Goal: Register for event/course

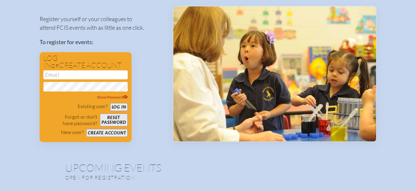
scroll to position [64, 0]
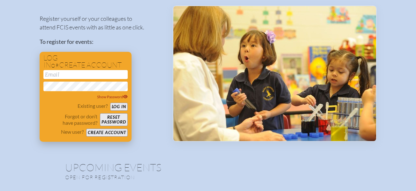
type input "[PERSON_NAME][EMAIL_ADDRESS][DOMAIN_NAME]"
click at [119, 105] on button "Log in" at bounding box center [119, 107] width 18 height 8
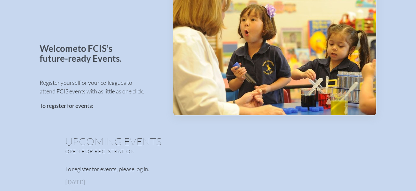
scroll to position [38, 0]
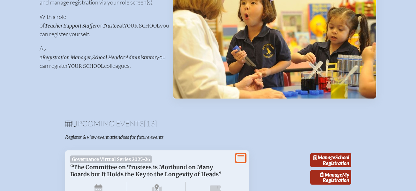
scroll to position [108, 0]
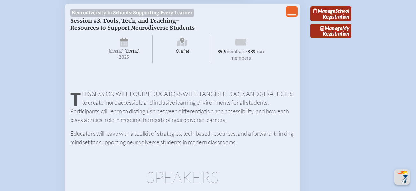
scroll to position [932, 0]
click at [331, 13] on span "Manage" at bounding box center [325, 10] width 22 height 6
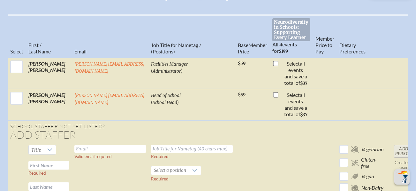
scroll to position [217, 0]
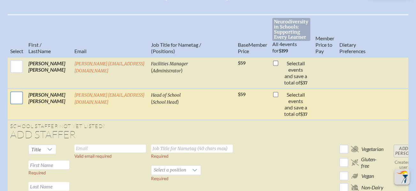
click at [12, 104] on input "checkbox" at bounding box center [17, 98] width 16 height 16
checkbox input "true"
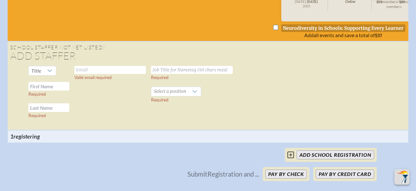
scroll to position [422, 0]
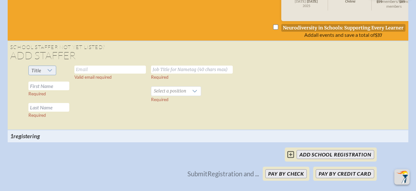
click at [49, 75] on div at bounding box center [50, 70] width 12 height 9
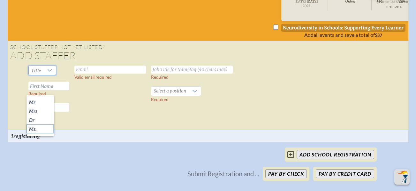
click at [40, 127] on li "Ms." at bounding box center [40, 128] width 27 height 9
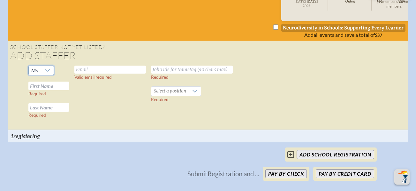
click at [103, 74] on input "text" at bounding box center [110, 70] width 72 height 8
type input "[PERSON_NAME][EMAIL_ADDRESS][DOMAIN_NAME]"
type input "[PERSON_NAME]"
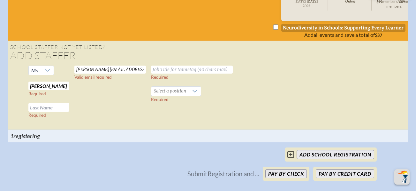
type input "[PERSON_NAME]"
type input "Assistant Head of School"
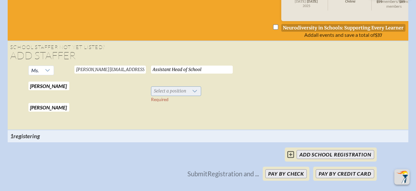
click at [193, 94] on icon at bounding box center [194, 91] width 5 height 5
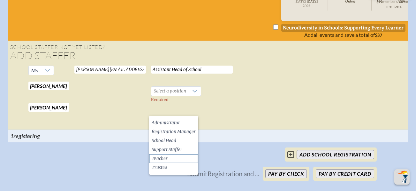
click at [157, 160] on span "Teacher" at bounding box center [160, 158] width 16 height 6
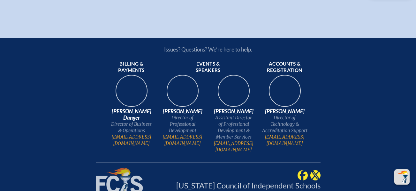
scroll to position [605, 5]
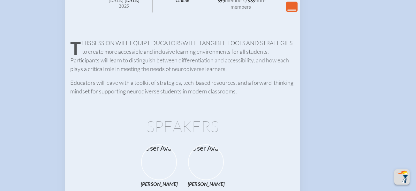
scroll to position [926, 0]
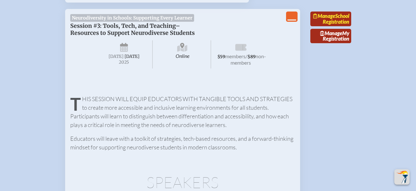
click at [340, 26] on link "Manage School Registration" at bounding box center [331, 19] width 41 height 15
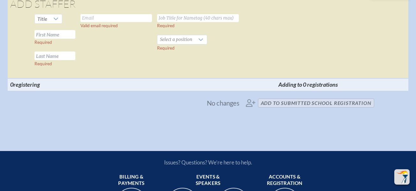
scroll to position [0, 113]
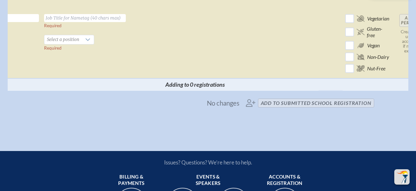
click at [397, 43] on td "Add Person Creates a user account if none exists" at bounding box center [410, 45] width 26 height 67
click at [397, 42] on td "Add Person Creates a user account if none exists" at bounding box center [410, 45] width 26 height 67
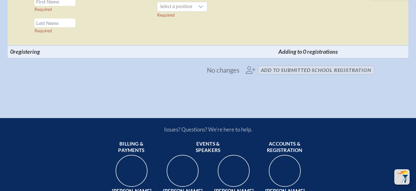
scroll to position [506, 0]
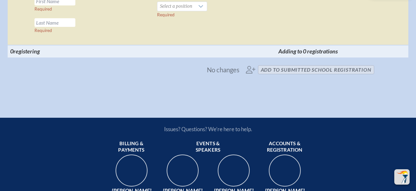
click at [277, 77] on span "No changes add to submitted School Registration" at bounding box center [208, 70] width 337 height 14
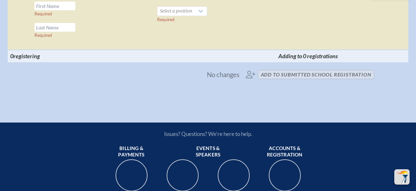
scroll to position [502, 0]
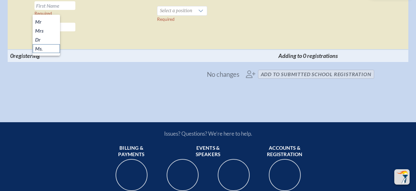
click at [39, 48] on span "Ms." at bounding box center [39, 48] width 8 height 6
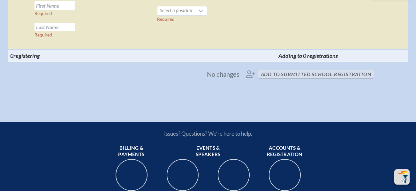
type input "[PERSON_NAME][EMAIL_ADDRESS][DOMAIN_NAME]"
type input "[PERSON_NAME]"
type input "Assistant Head of School"
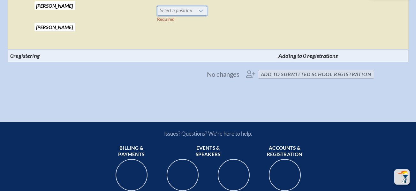
click at [167, 15] on span "Select a position" at bounding box center [176, 10] width 37 height 9
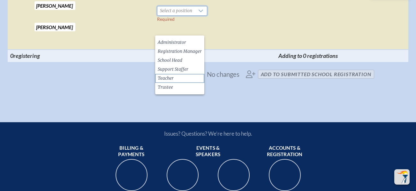
click at [165, 77] on span "Teacher" at bounding box center [166, 78] width 16 height 6
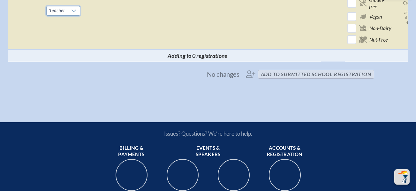
scroll to position [0, 113]
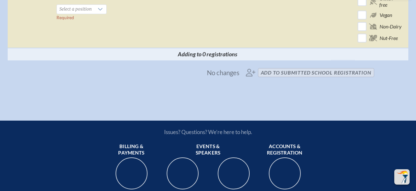
scroll to position [526, 5]
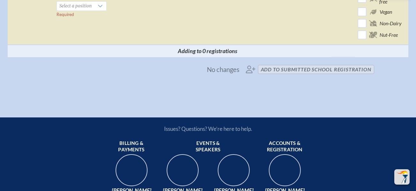
click at [343, 76] on span "No changes add to submitted School Registration" at bounding box center [208, 69] width 337 height 14
click at [342, 76] on span "No changes add to submitted School Registration" at bounding box center [208, 69] width 337 height 14
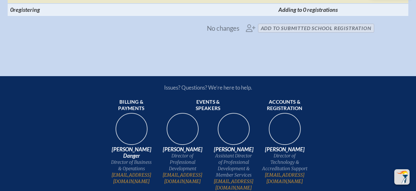
scroll to position [569, 5]
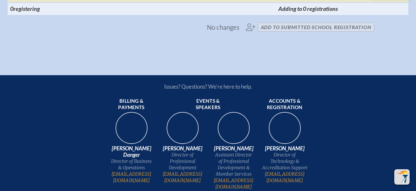
click at [300, 34] on span "No changes add to submitted School Registration" at bounding box center [208, 27] width 337 height 14
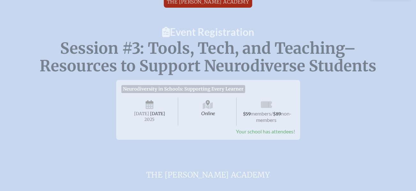
scroll to position [0, 5]
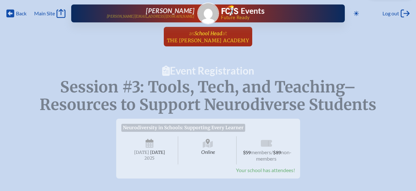
click at [211, 38] on span "The [PERSON_NAME] Academy" at bounding box center [208, 40] width 82 height 6
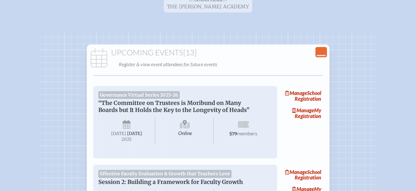
scroll to position [34, 0]
click at [316, 99] on link "Manage School Registration" at bounding box center [303, 95] width 41 height 15
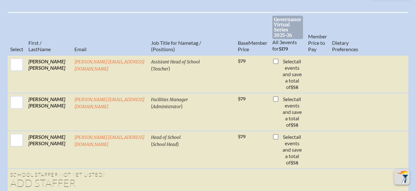
scroll to position [236, 0]
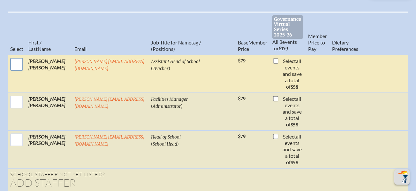
click at [14, 66] on input "checkbox" at bounding box center [17, 64] width 16 height 16
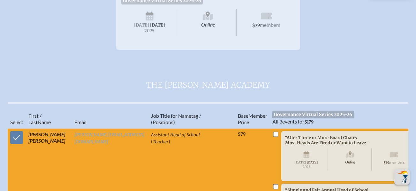
scroll to position [144, 0]
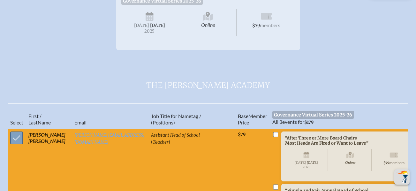
click at [15, 144] on input "checkbox" at bounding box center [17, 138] width 16 height 16
checkbox input "false"
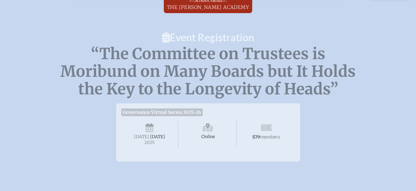
scroll to position [33, 0]
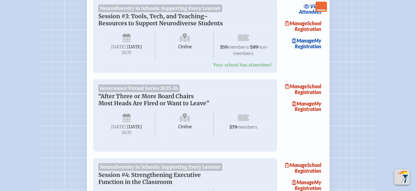
scroll to position [500, 0]
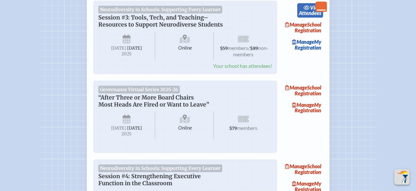
click at [316, 18] on link "view Attendees" at bounding box center [311, 10] width 26 height 15
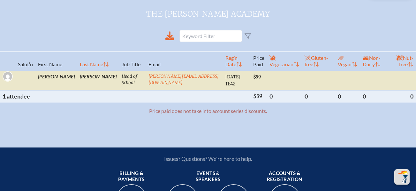
scroll to position [199, 5]
click at [355, 119] on div "Salut’n First Name Last Name Job Title Email Reg’n Date Price Paid Vegetarian G…" at bounding box center [208, 85] width 416 height 68
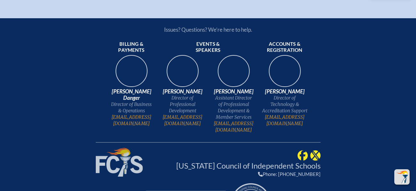
scroll to position [329, 0]
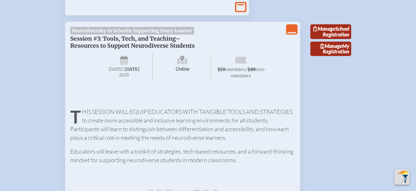
scroll to position [915, 0]
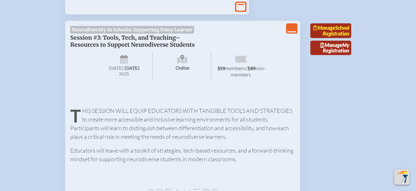
click at [335, 38] on link "Manage School Registration" at bounding box center [331, 30] width 41 height 15
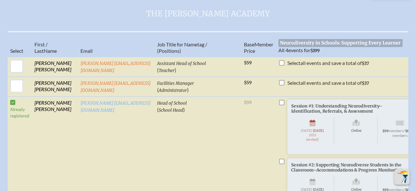
scroll to position [202, 0]
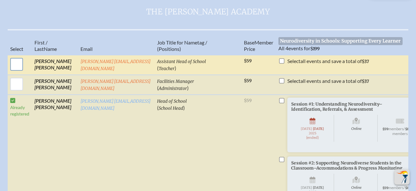
click at [15, 68] on input "checkbox" at bounding box center [17, 64] width 16 height 16
checkbox input "true"
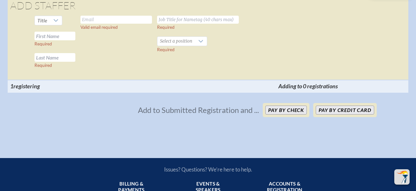
scroll to position [658, 0]
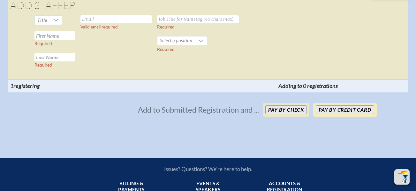
click at [336, 114] on button "Pay by Credit Card" at bounding box center [345, 109] width 58 height 9
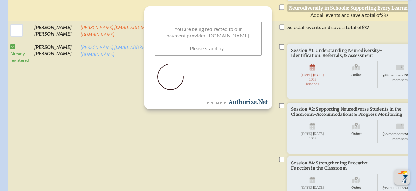
scroll to position [421, 0]
